Goal: Navigation & Orientation: Find specific page/section

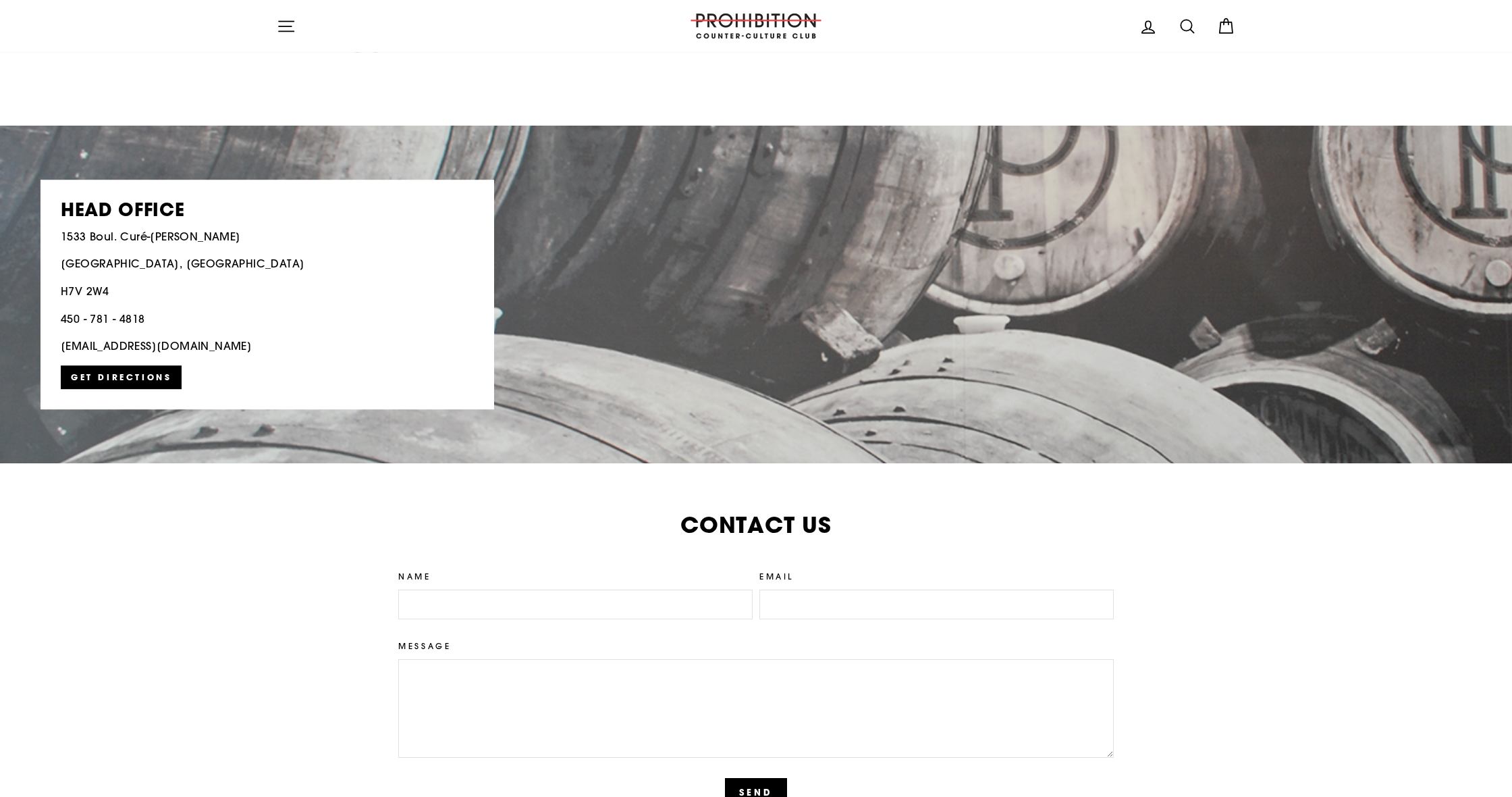
scroll to position [2664, 0]
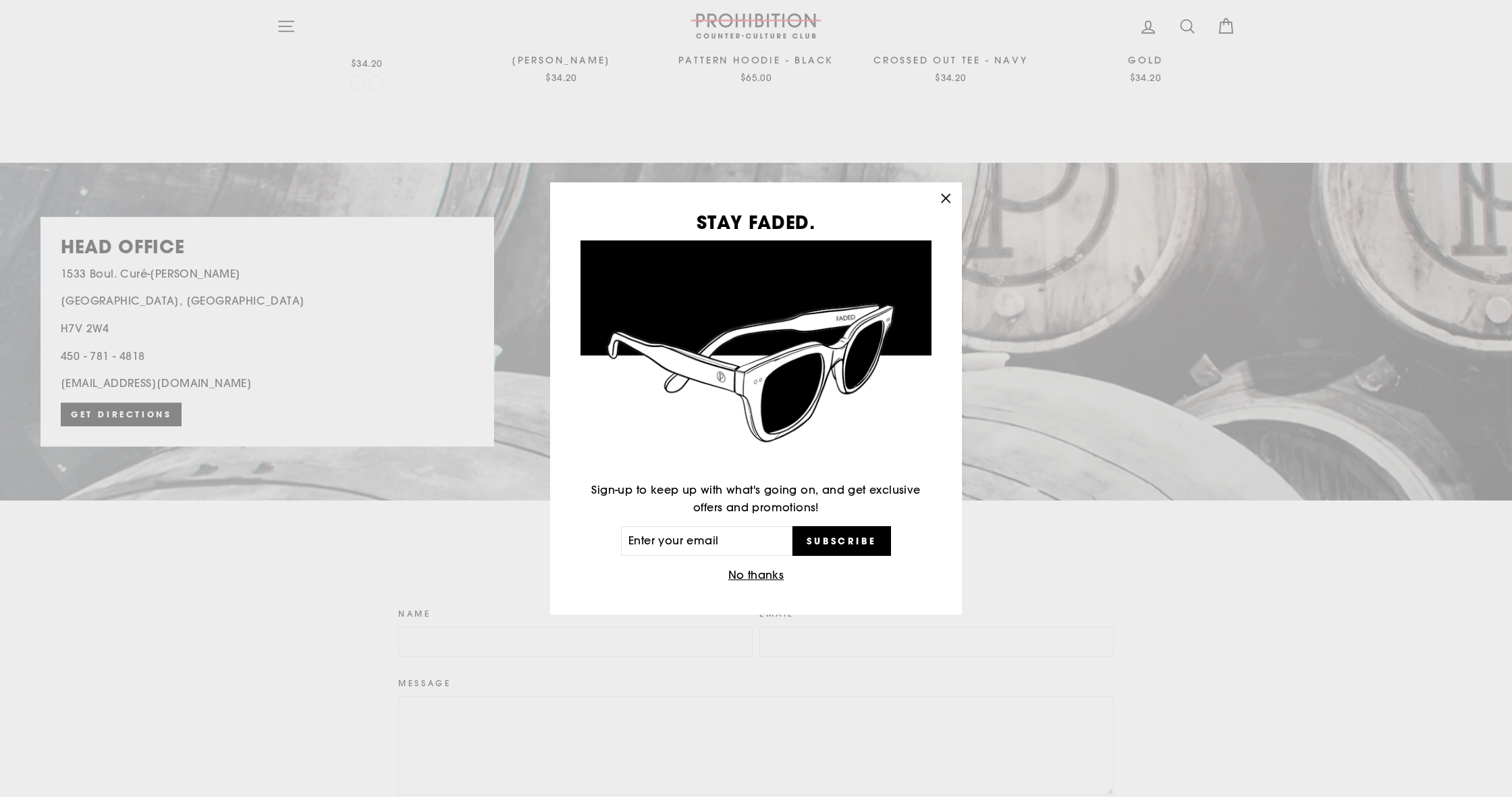
click at [538, 219] on div "STAY FADED. Sign-up to keep up with what's going on, and get exclusive offers a…" at bounding box center [756, 398] width 1512 height 797
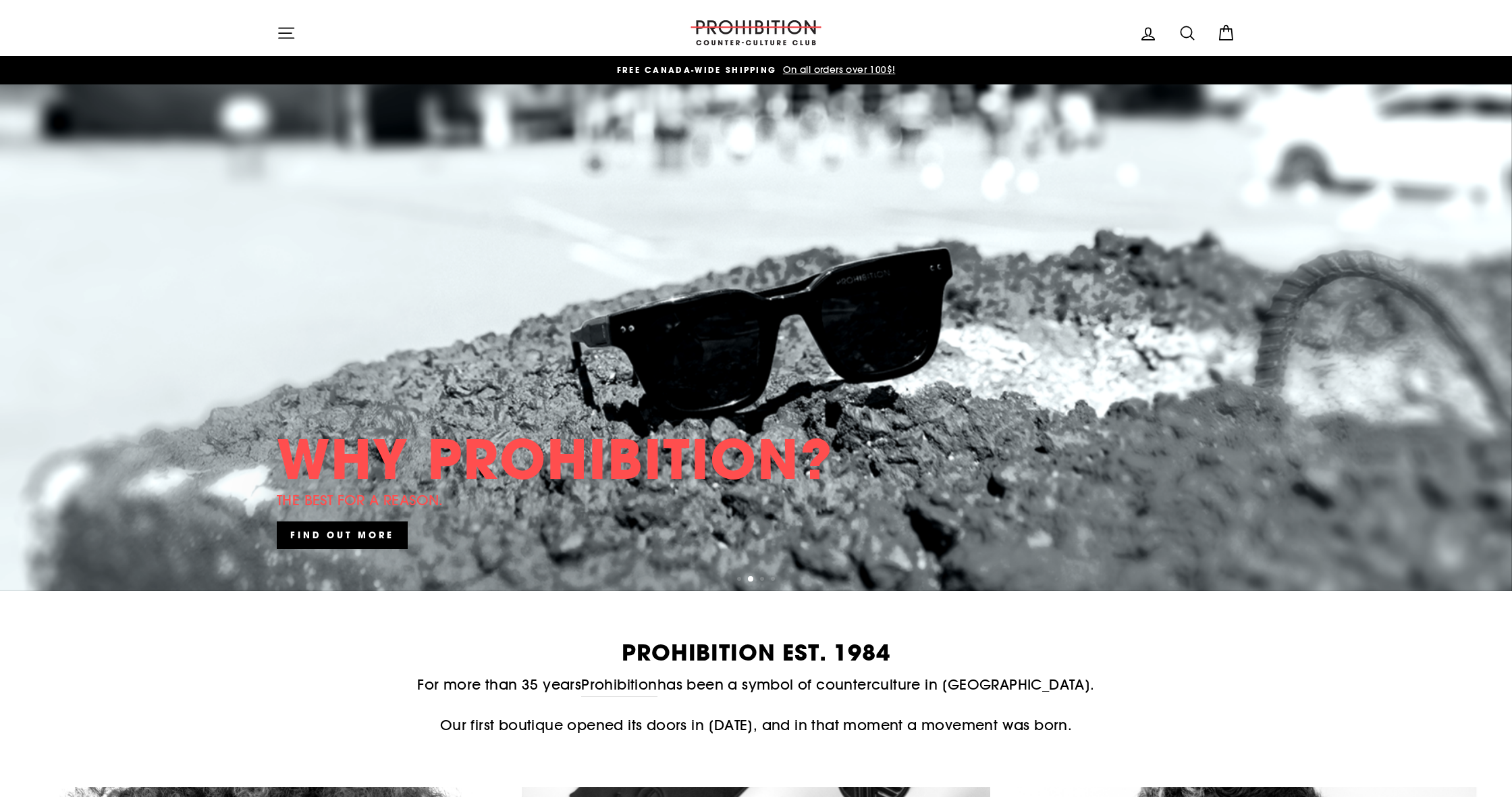
scroll to position [0, 0]
click at [296, 30] on button "Site navigation" at bounding box center [286, 33] width 35 height 29
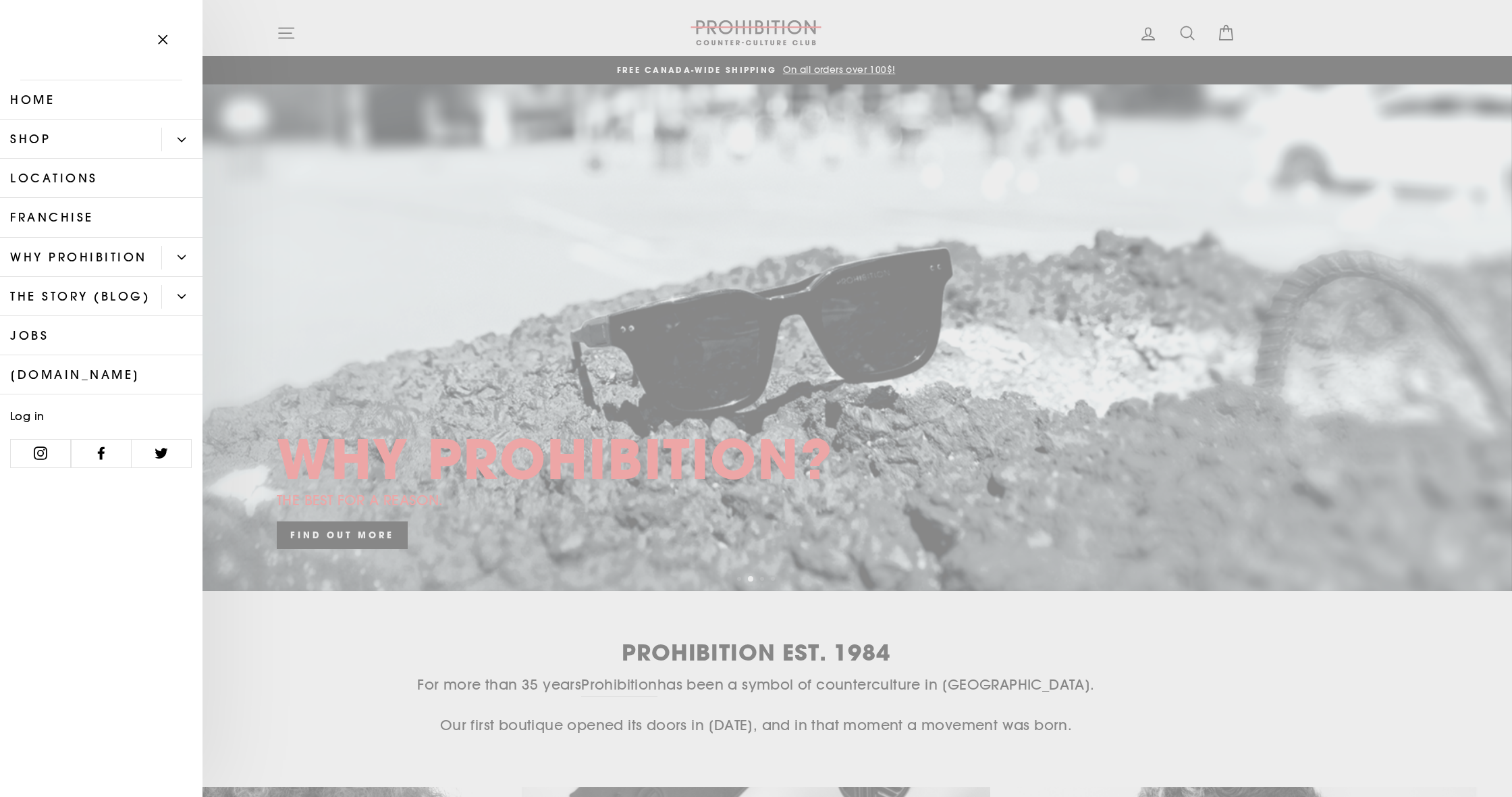
click at [68, 177] on link "Locations" at bounding box center [101, 177] width 202 height 39
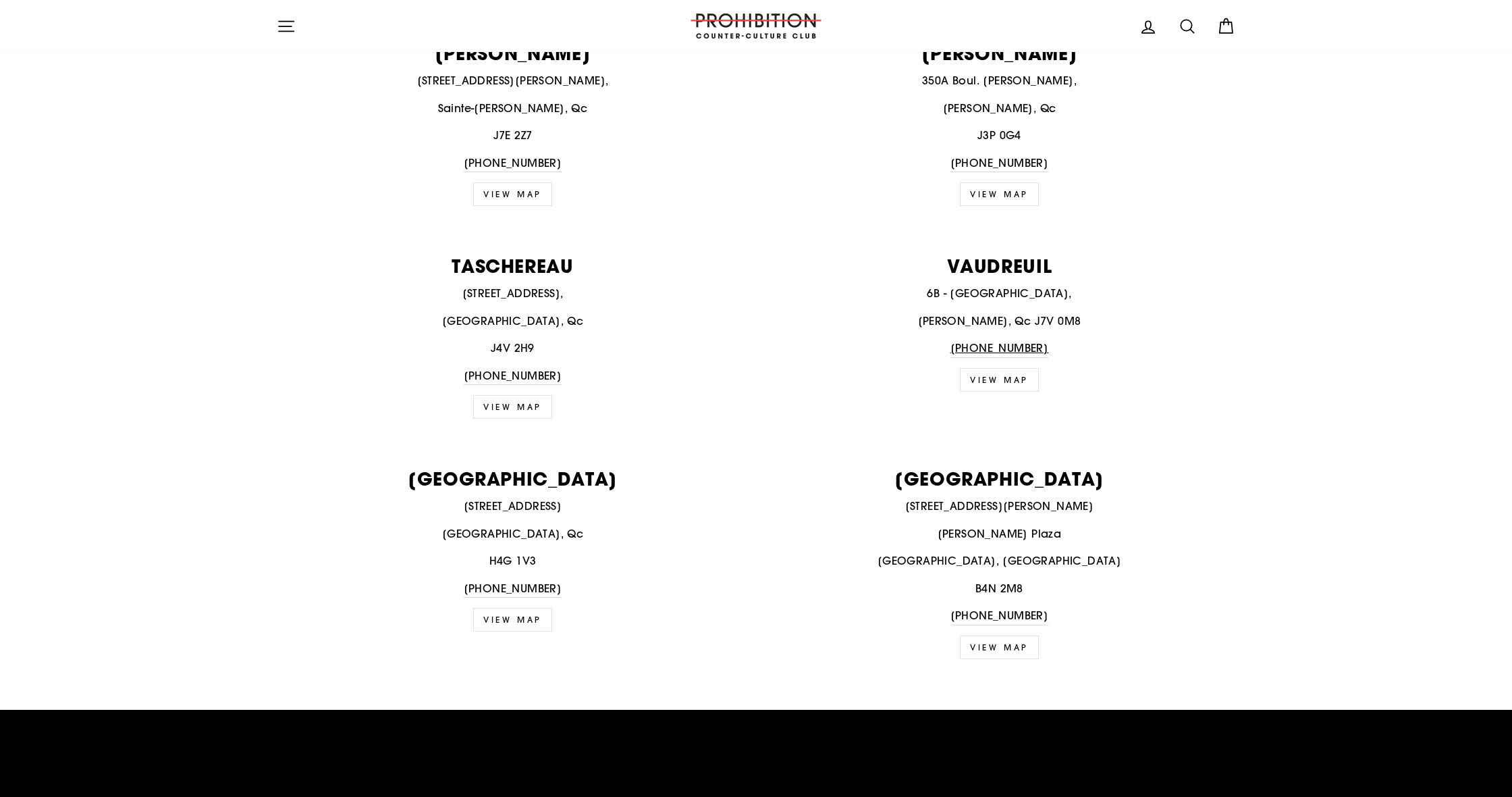
scroll to position [2086, 0]
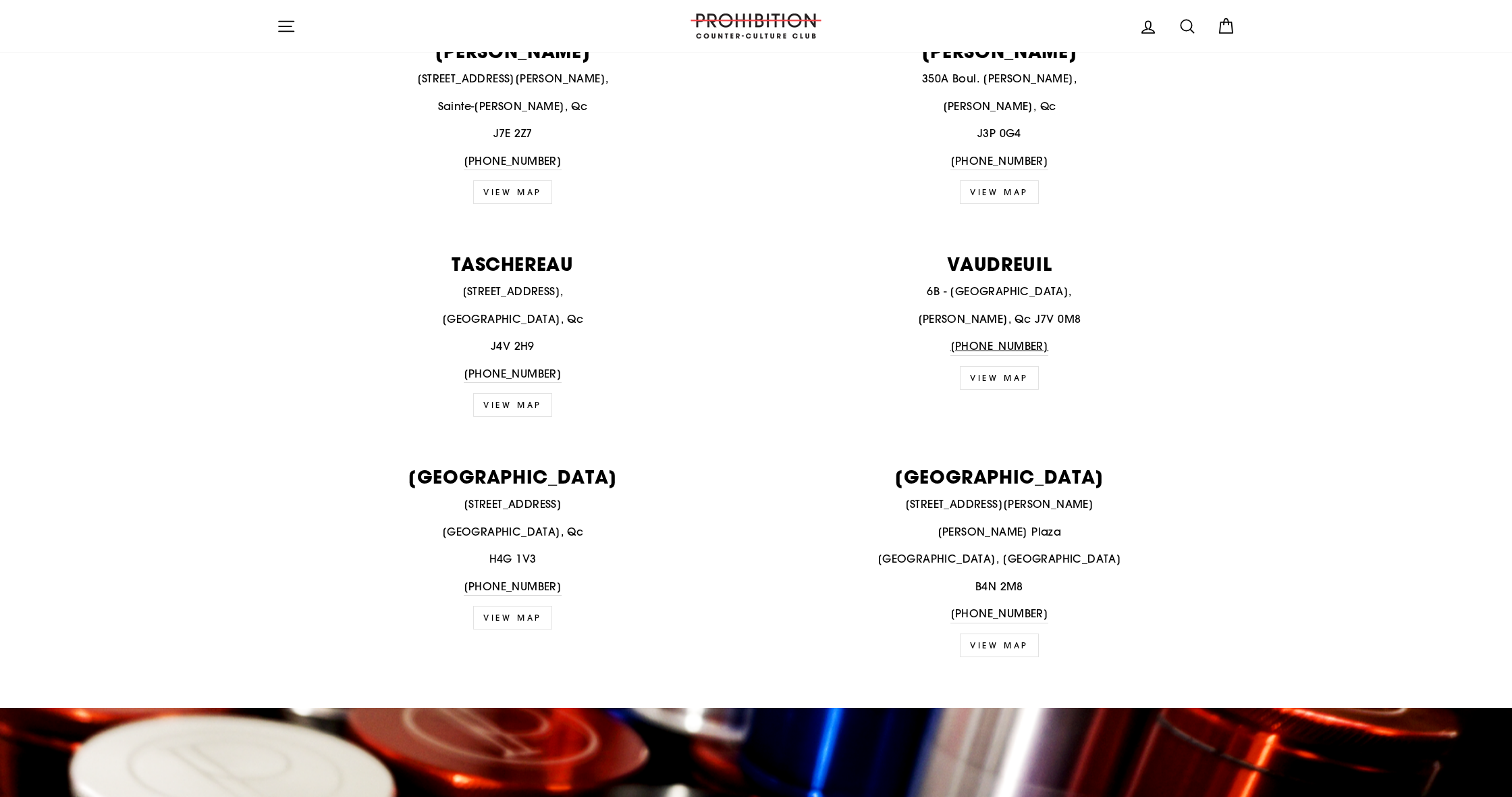
click at [501, 467] on p "VERDUN" at bounding box center [512, 476] width 472 height 18
click at [508, 606] on link "VIEW MAP" at bounding box center [512, 618] width 79 height 24
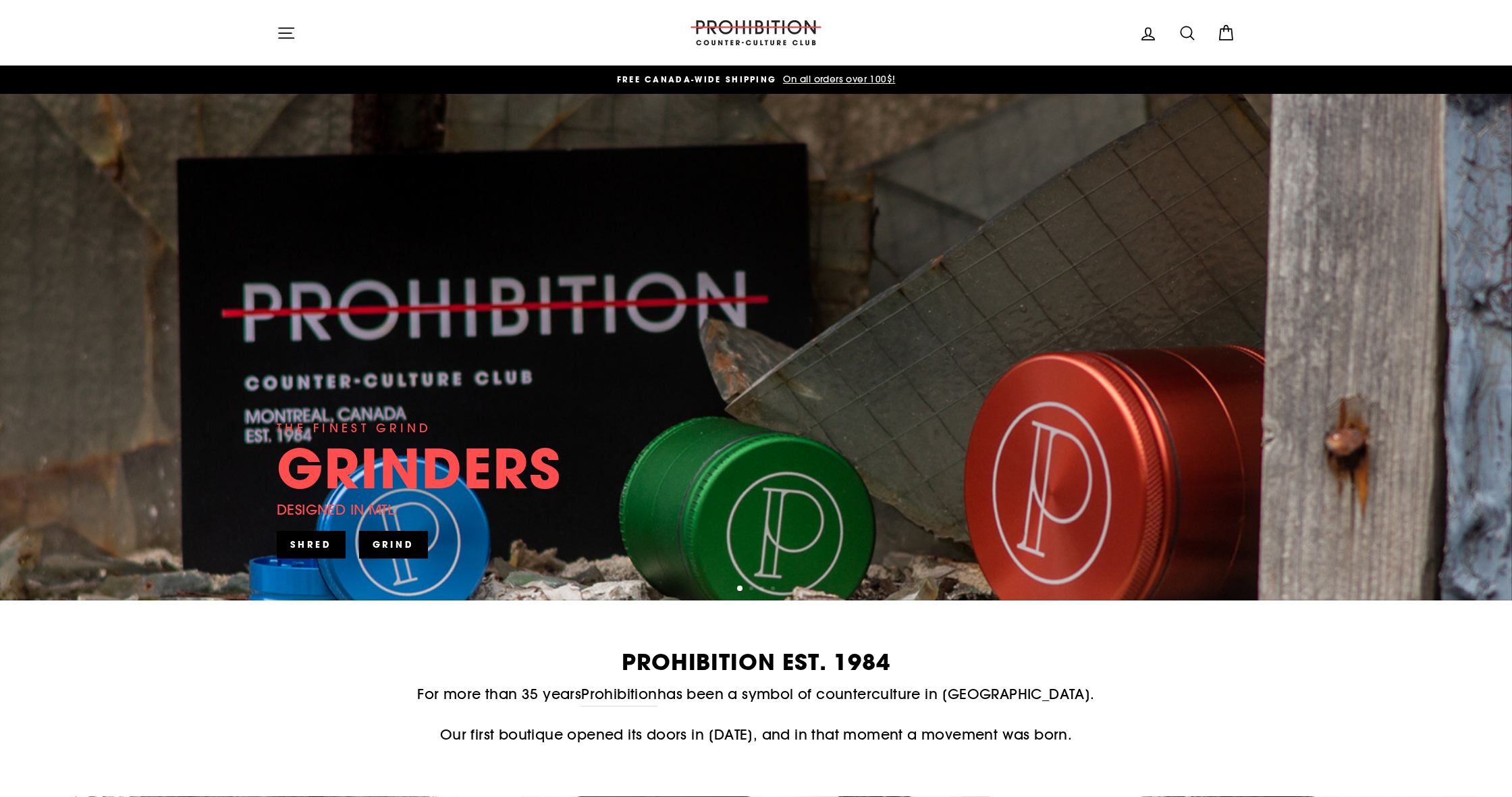
click at [281, 33] on icon "button" at bounding box center [286, 33] width 15 height 10
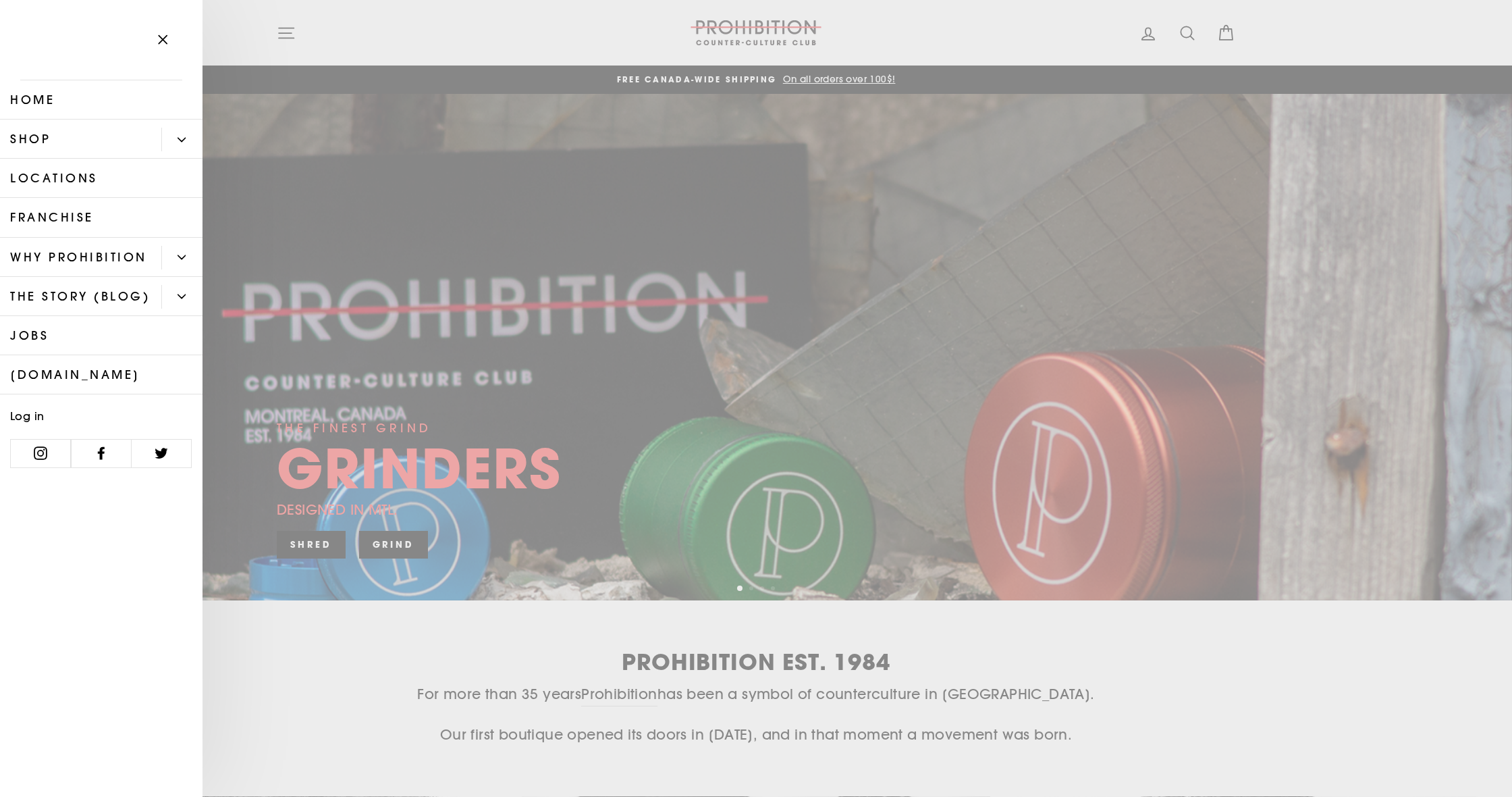
click at [104, 186] on link "Locations" at bounding box center [101, 177] width 202 height 39
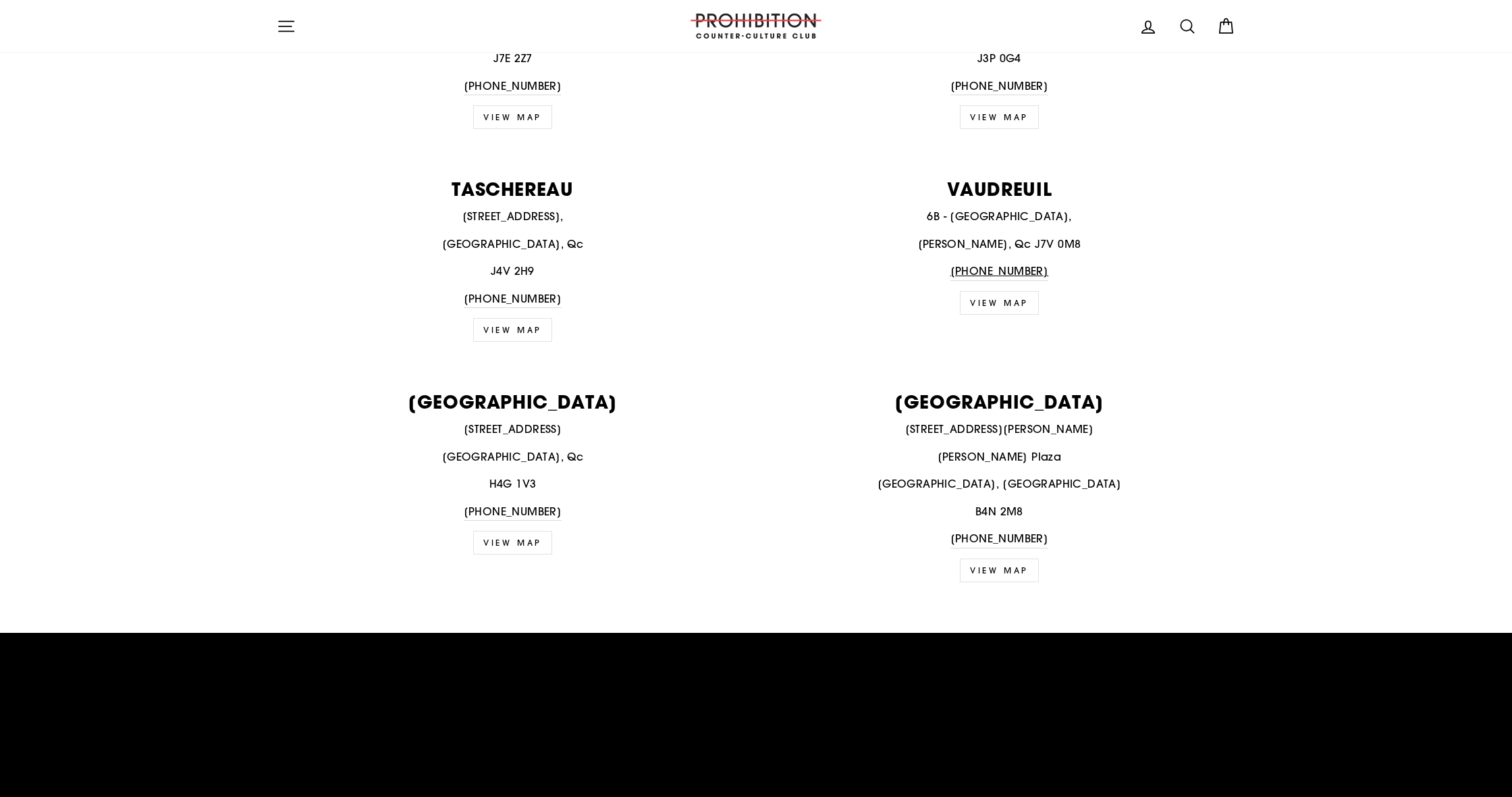
scroll to position [2087, 0]
